Goal: Check status

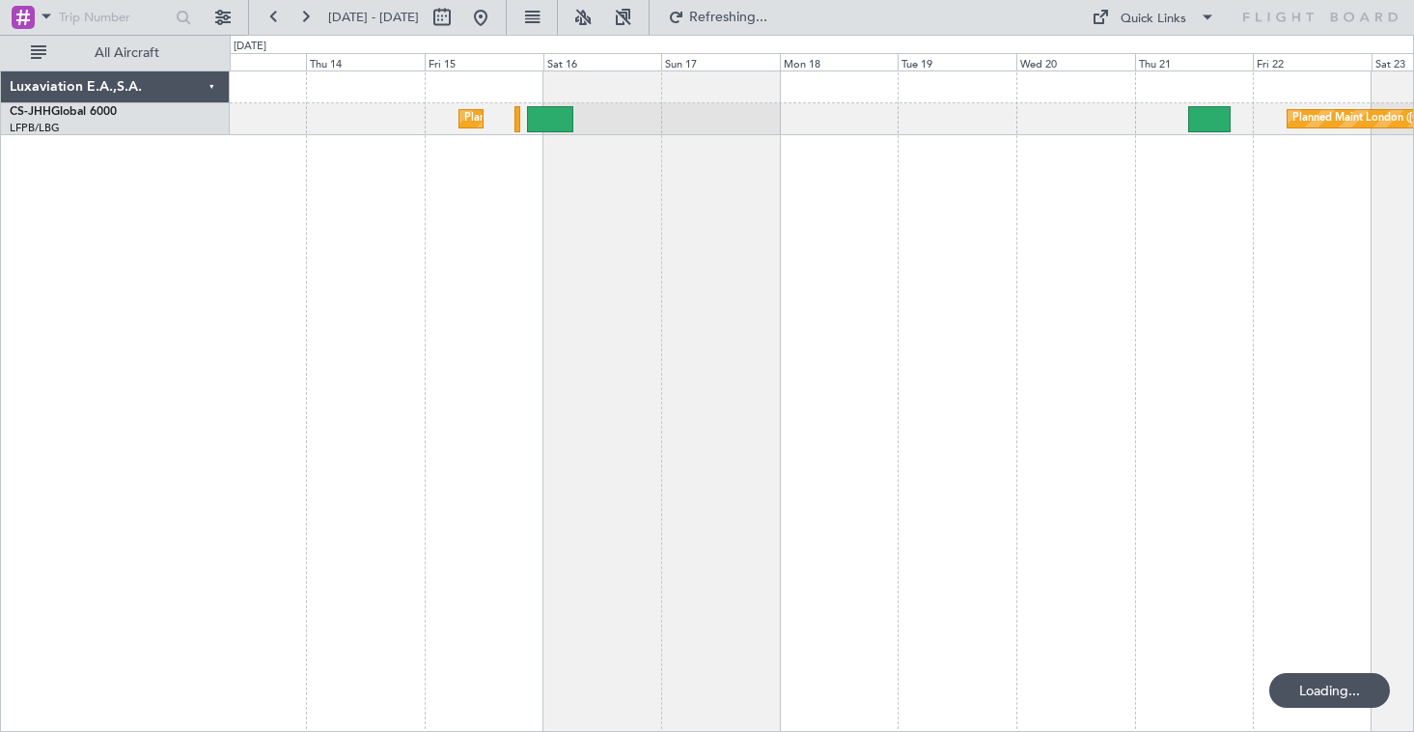
click at [530, 182] on div "Planned Maint [GEOGRAPHIC_DATA] ([GEOGRAPHIC_DATA]) Planned Maint [GEOGRAPHIC_D…" at bounding box center [822, 400] width 1185 height 661
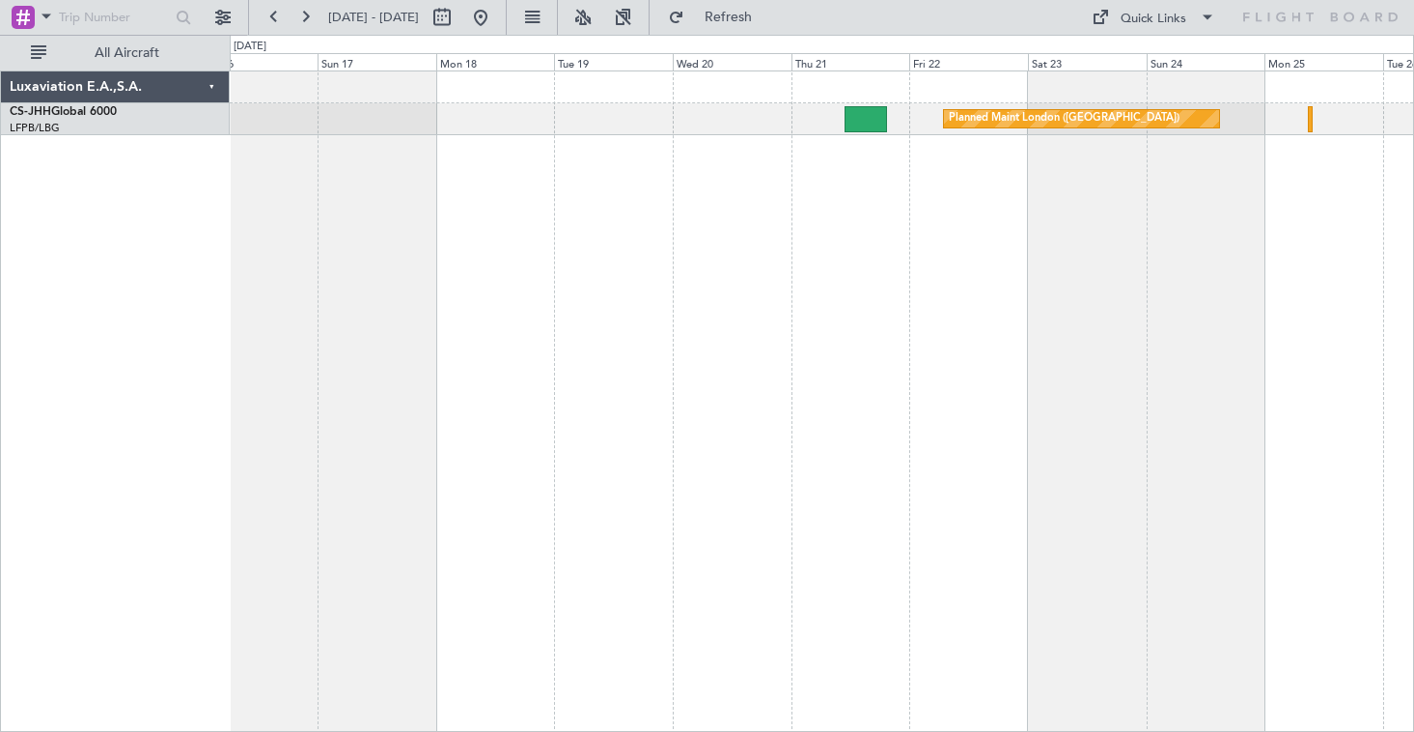
click at [959, 278] on div "Planned Maint London ([GEOGRAPHIC_DATA]) Planned Maint [GEOGRAPHIC_DATA] ([GEOG…" at bounding box center [822, 400] width 1185 height 661
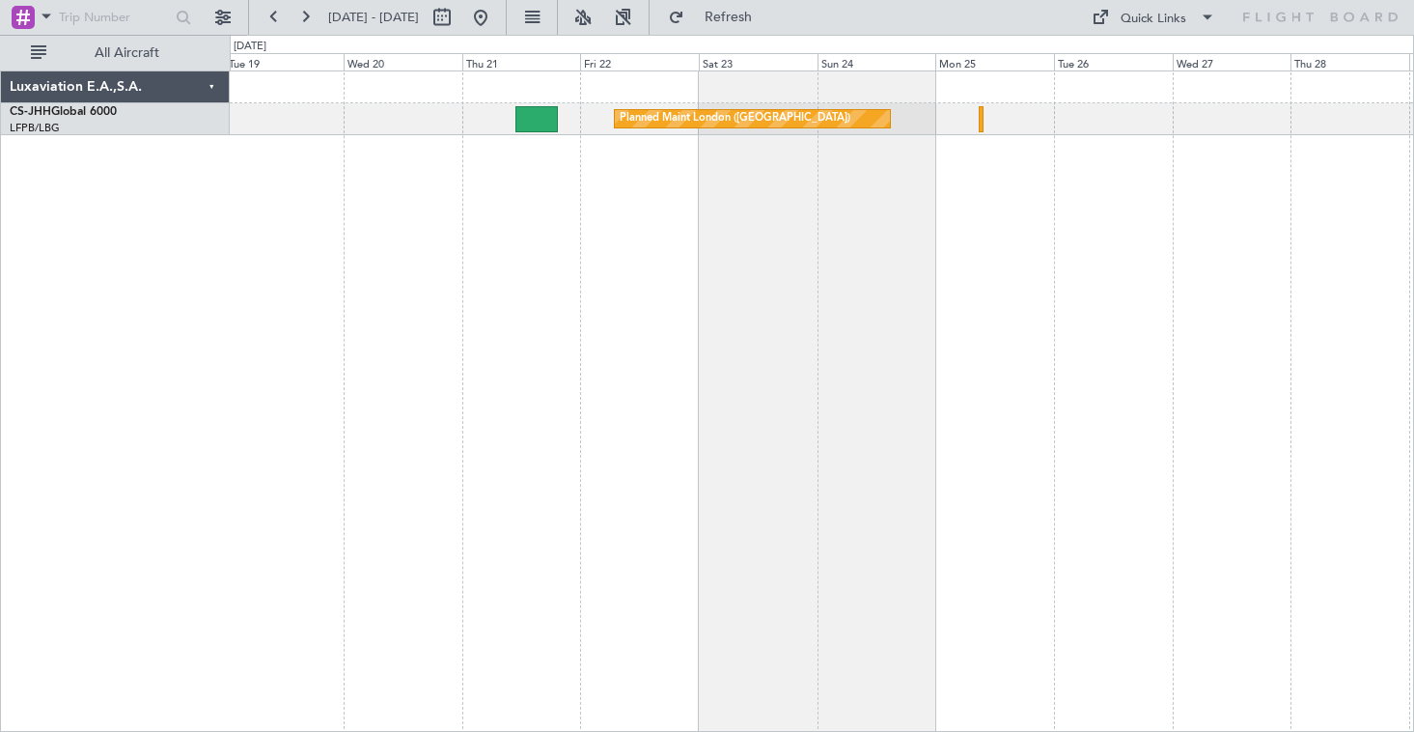
click at [956, 238] on div "Planned Maint London ([GEOGRAPHIC_DATA])" at bounding box center [822, 400] width 1185 height 661
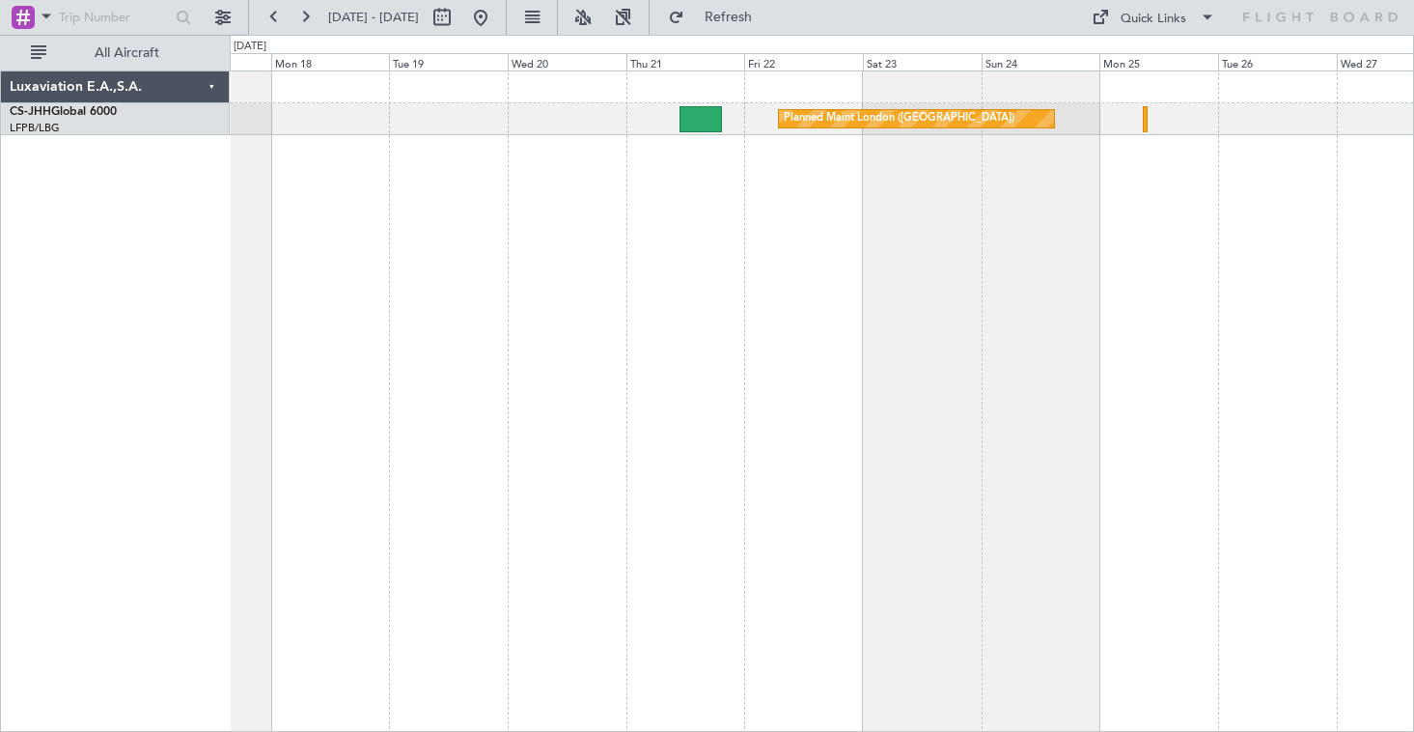
click at [1414, 375] on div "Planned Maint London ([GEOGRAPHIC_DATA]) Planned Maint [GEOGRAPHIC_DATA] ([GEOG…" at bounding box center [707, 383] width 1414 height 697
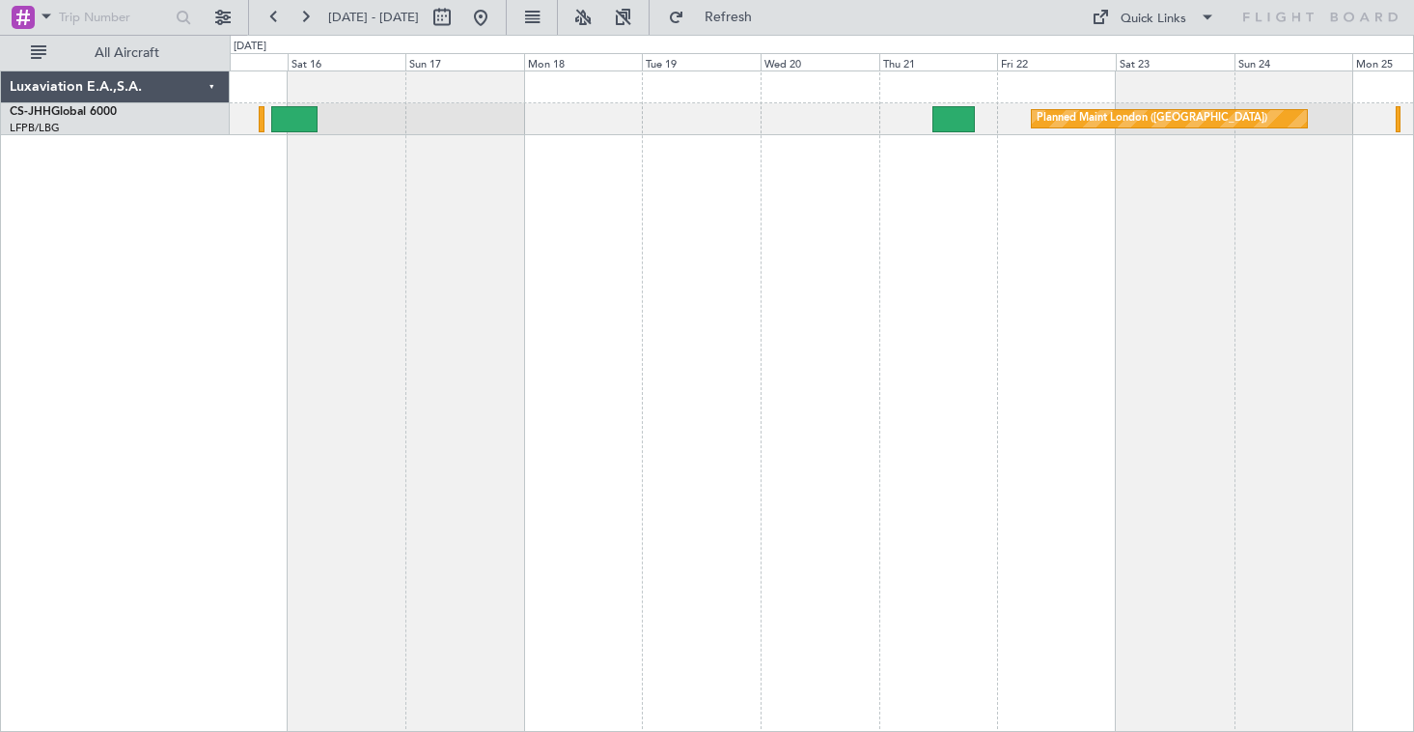
click at [1037, 340] on div "Planned Maint London ([GEOGRAPHIC_DATA]) Planned Maint [GEOGRAPHIC_DATA] ([GEOG…" at bounding box center [822, 400] width 1185 height 661
click at [305, 16] on button at bounding box center [305, 17] width 31 height 31
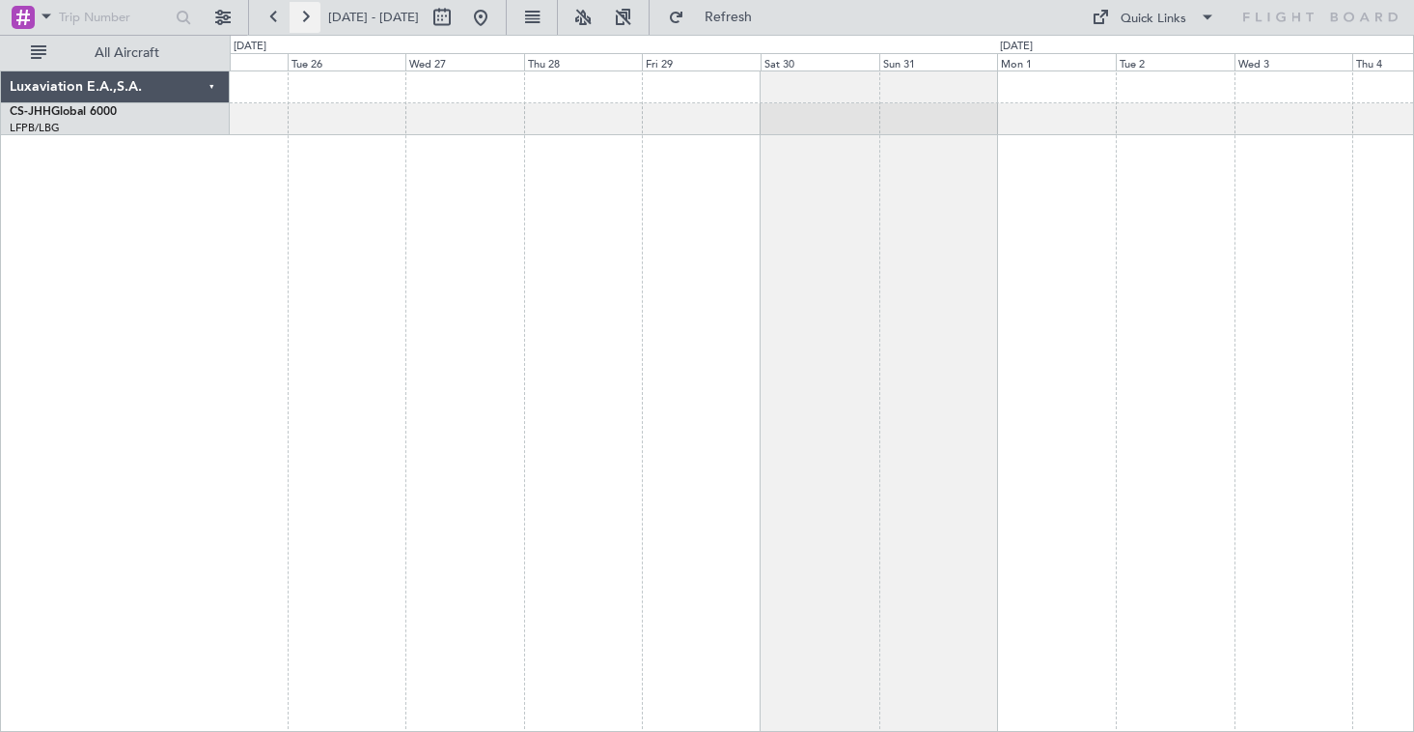
click at [305, 16] on button at bounding box center [305, 17] width 31 height 31
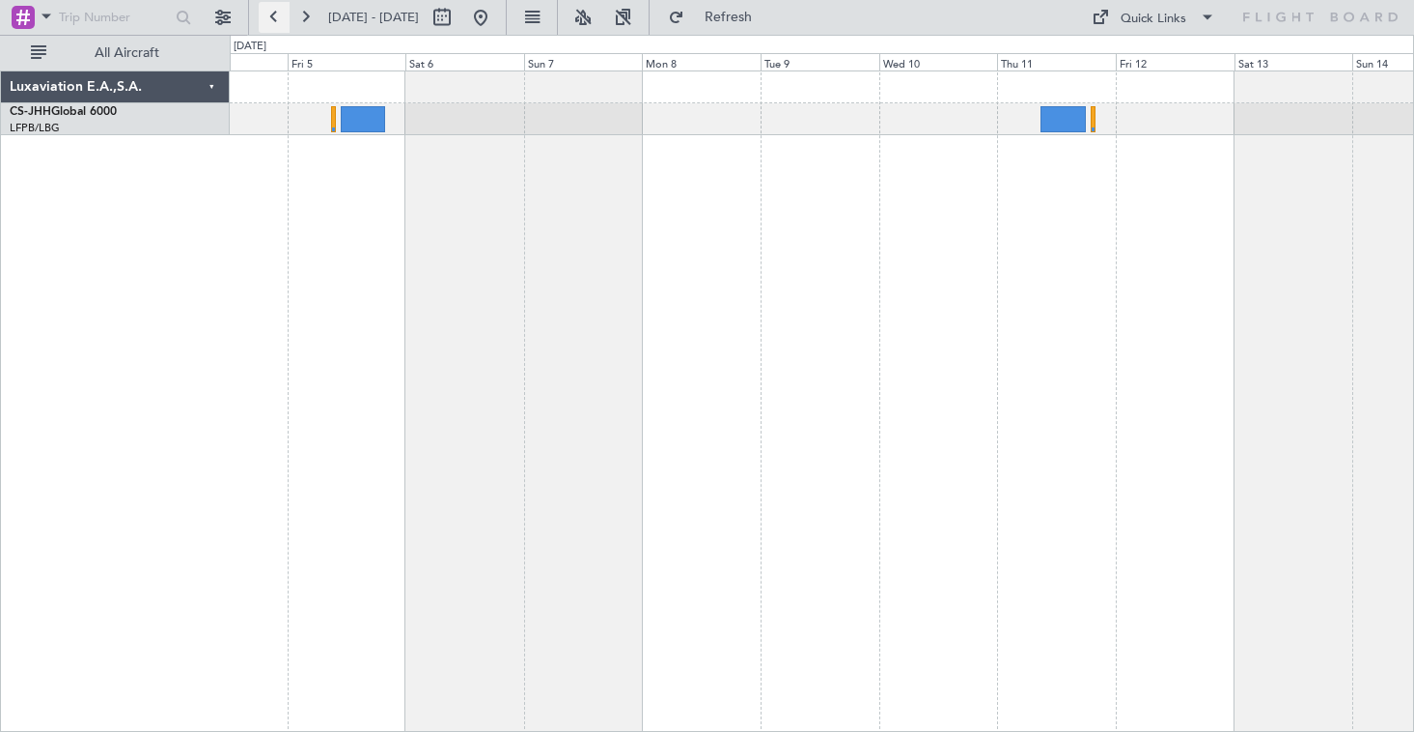
click at [277, 15] on button at bounding box center [274, 17] width 31 height 31
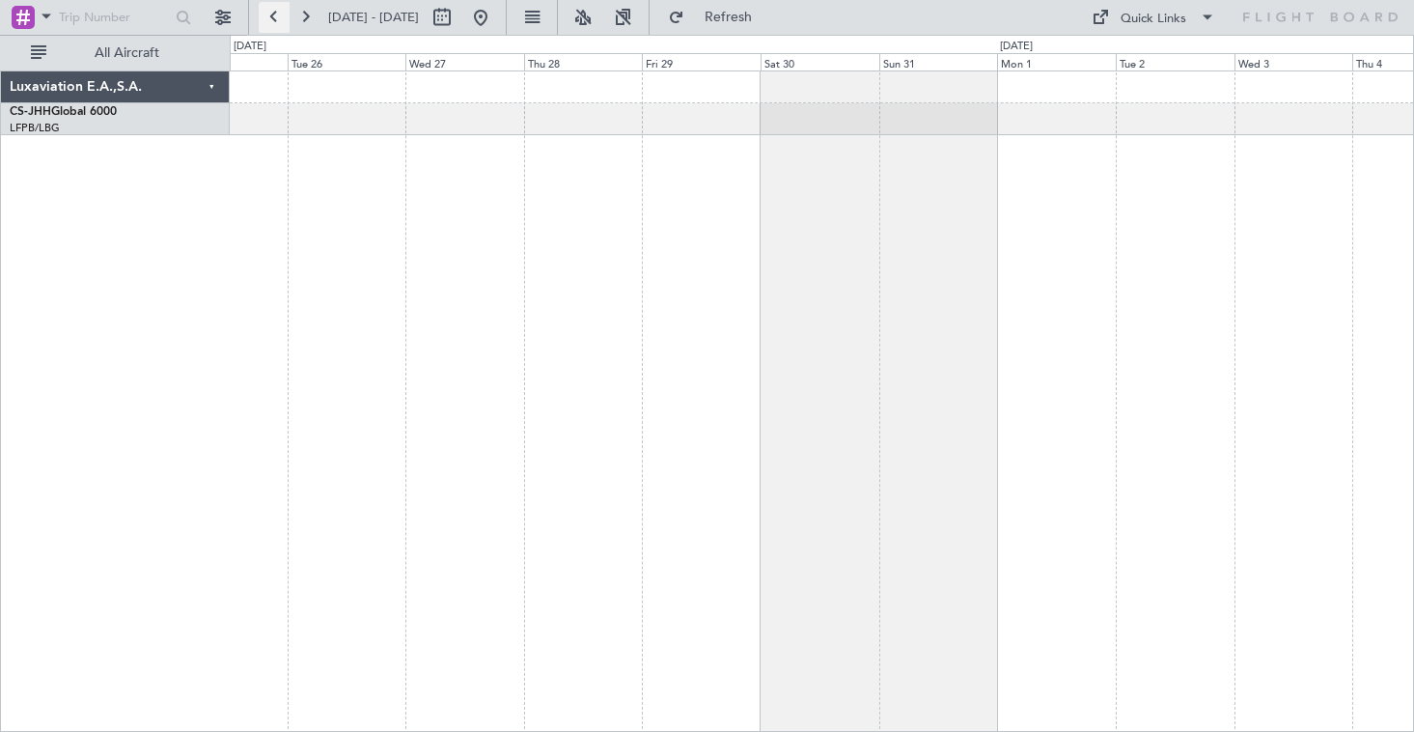
click at [277, 15] on button at bounding box center [274, 17] width 31 height 31
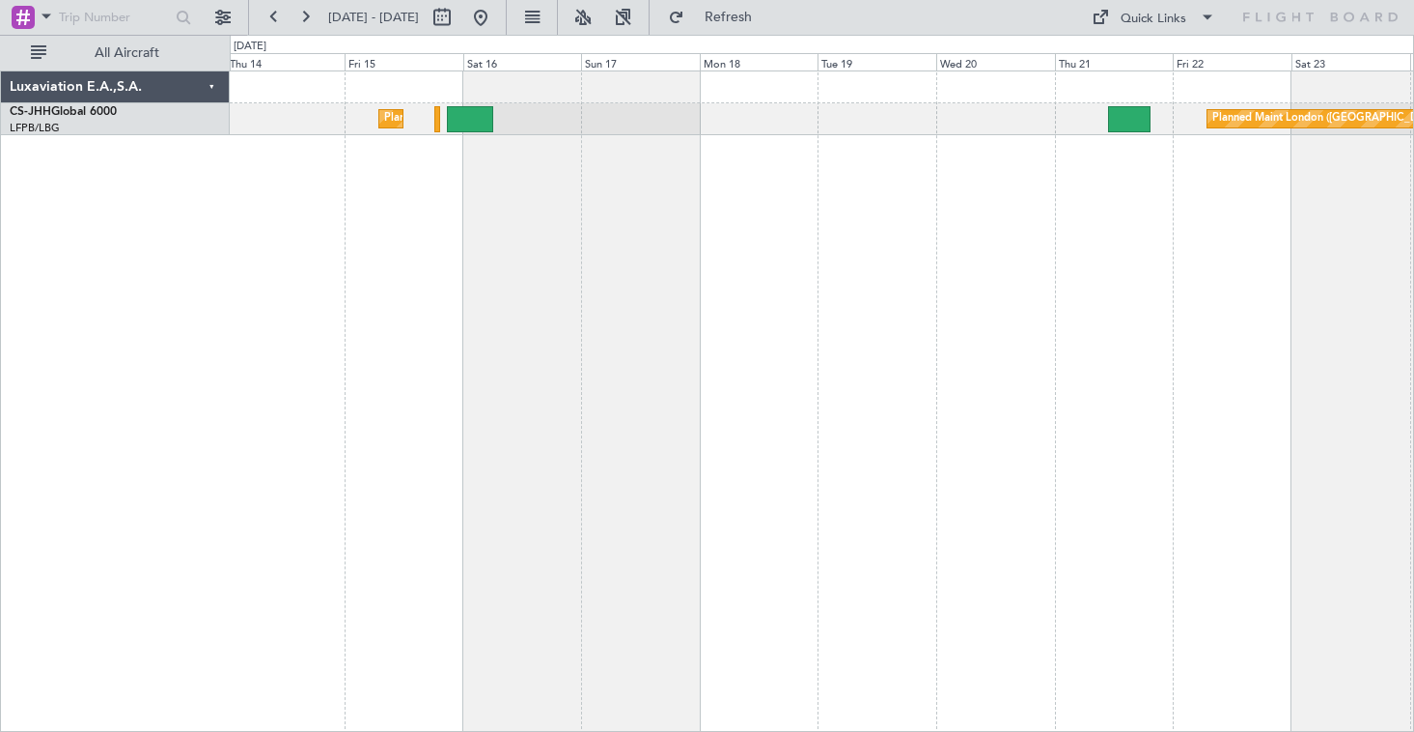
click at [515, 217] on div "Planned Maint London ([GEOGRAPHIC_DATA]) Planned Maint [GEOGRAPHIC_DATA] ([GEOG…" at bounding box center [822, 400] width 1185 height 661
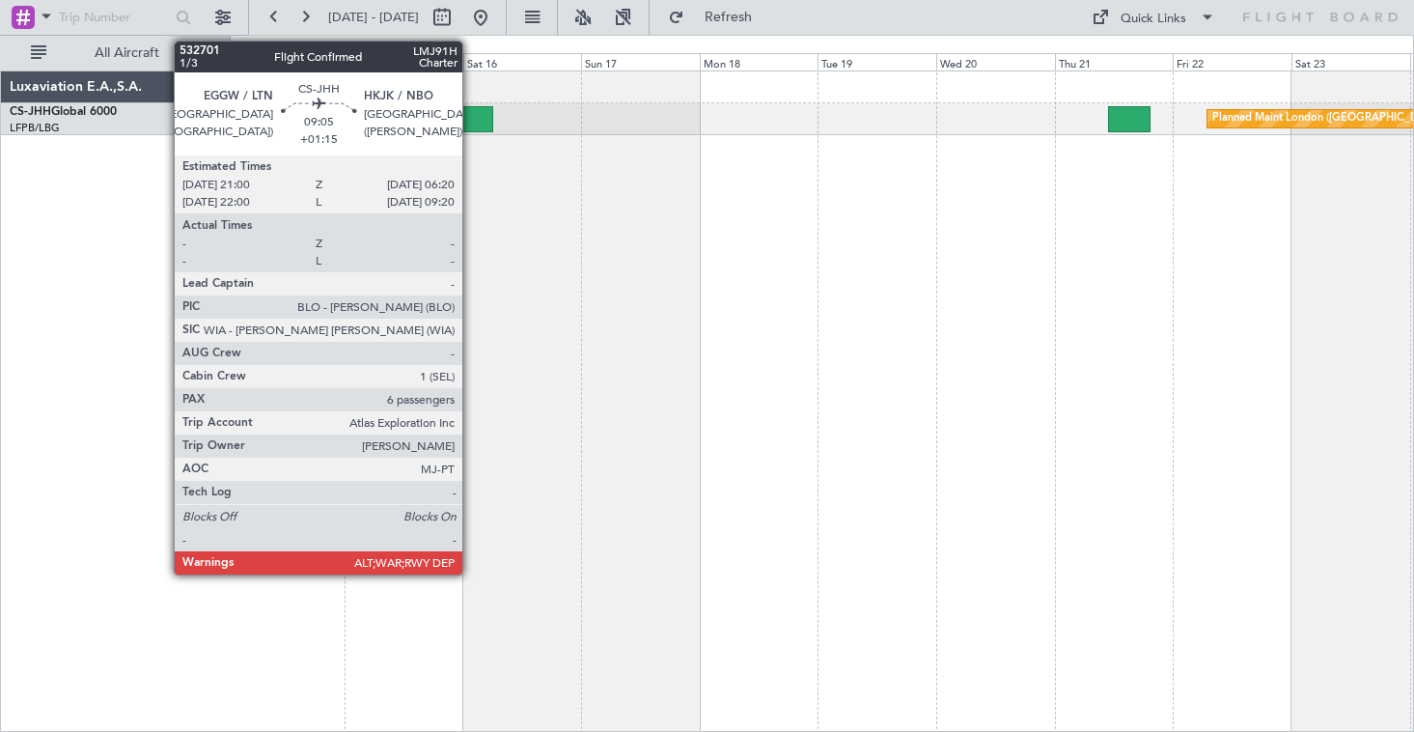
click at [471, 123] on div at bounding box center [470, 119] width 46 height 26
